Goal: Task Accomplishment & Management: Use online tool/utility

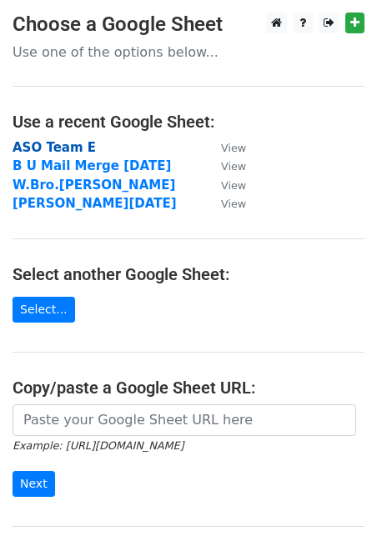
click at [54, 145] on strong "ASO Team E" at bounding box center [53, 147] width 83 height 15
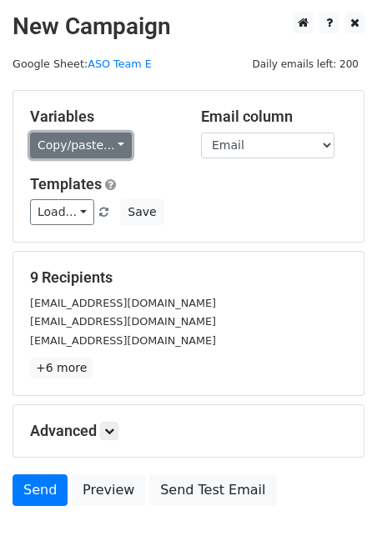
click at [112, 147] on link "Copy/paste..." at bounding box center [81, 145] width 102 height 26
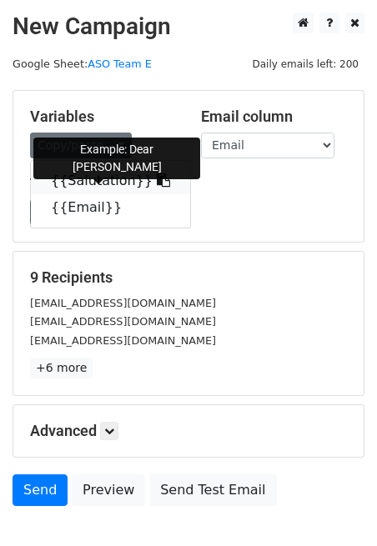
click at [80, 182] on link "{{Salutation}}" at bounding box center [110, 180] width 159 height 27
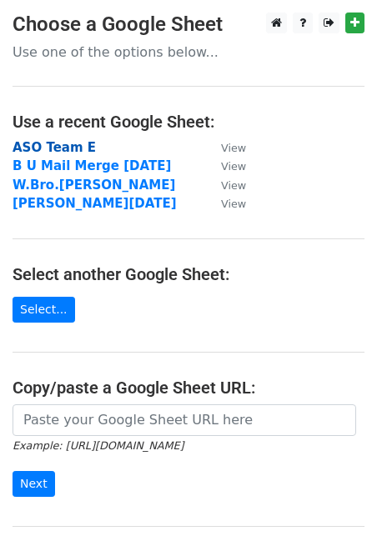
click at [73, 147] on strong "ASO Team E" at bounding box center [53, 147] width 83 height 15
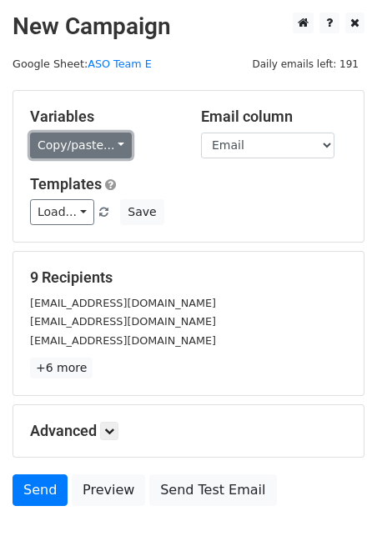
click at [115, 141] on link "Copy/paste..." at bounding box center [81, 145] width 102 height 26
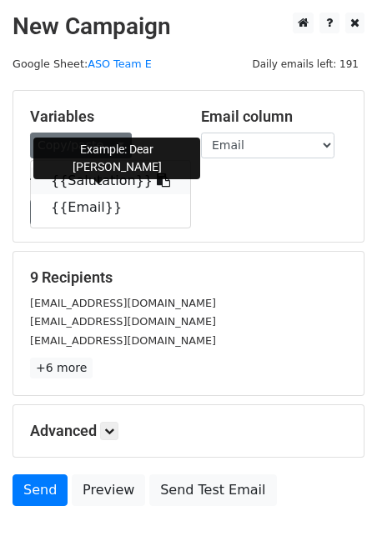
click at [98, 180] on link "{{Salutation}}" at bounding box center [110, 180] width 159 height 27
